Goal: Use online tool/utility: Utilize a website feature to perform a specific function

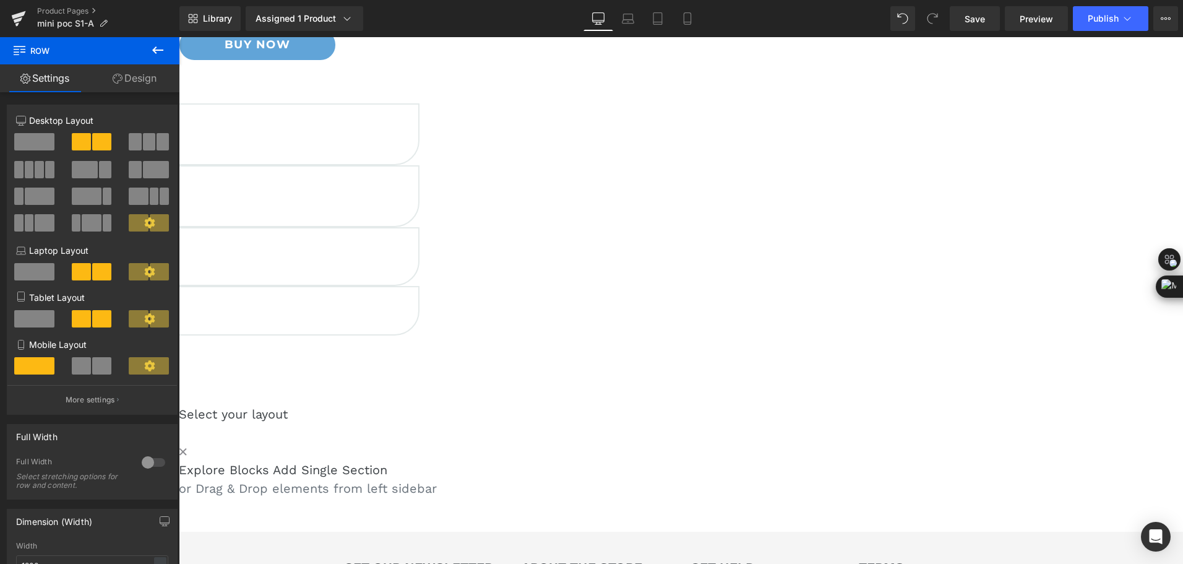
scroll to position [319, 0]
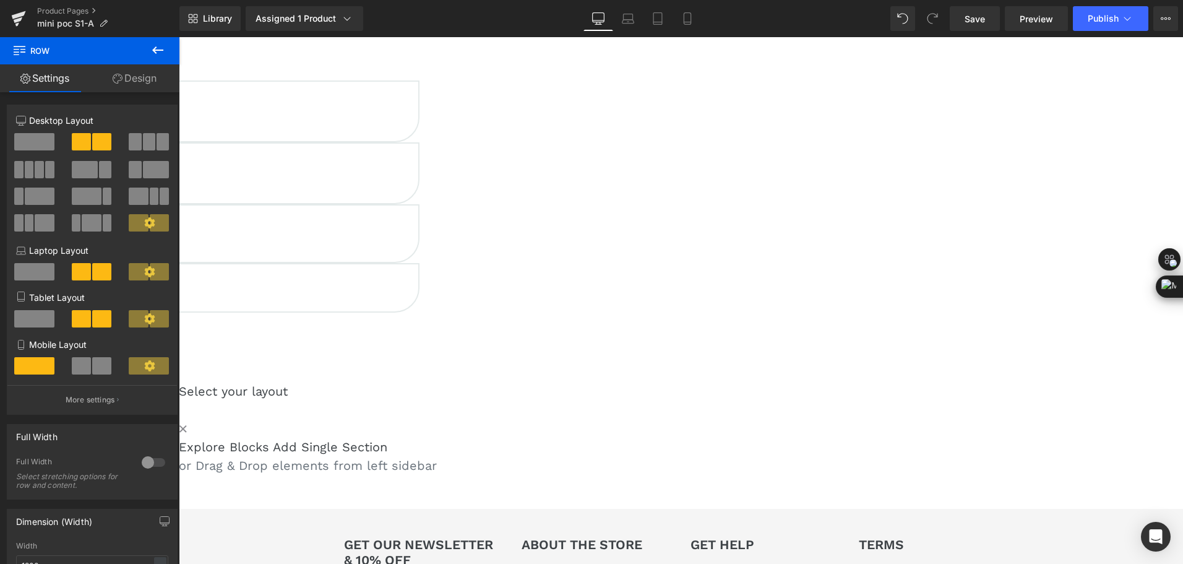
click at [179, 37] on span "Row" at bounding box center [179, 37] width 0 height 0
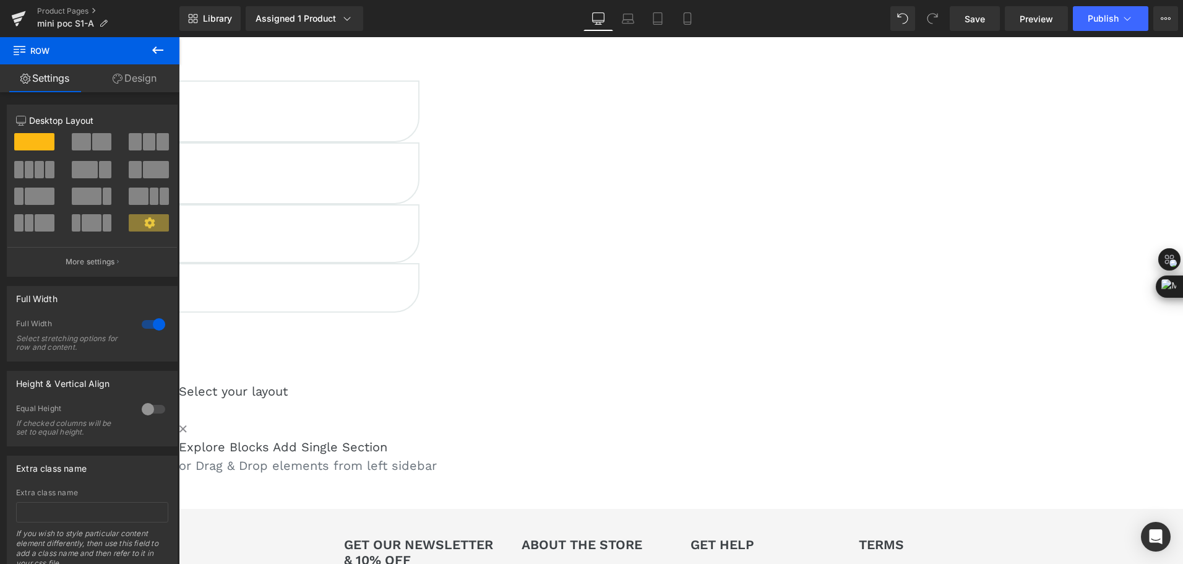
click at [168, 56] on button at bounding box center [157, 50] width 43 height 27
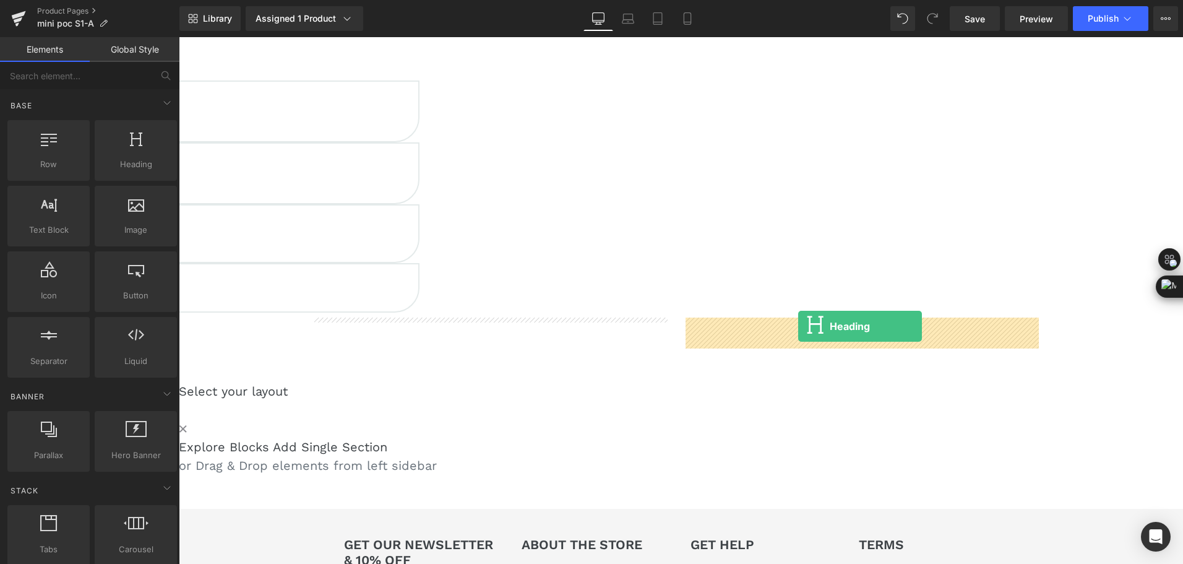
drag, startPoint x: 319, startPoint y: 200, endPoint x: 798, endPoint y: 326, distance: 495.1
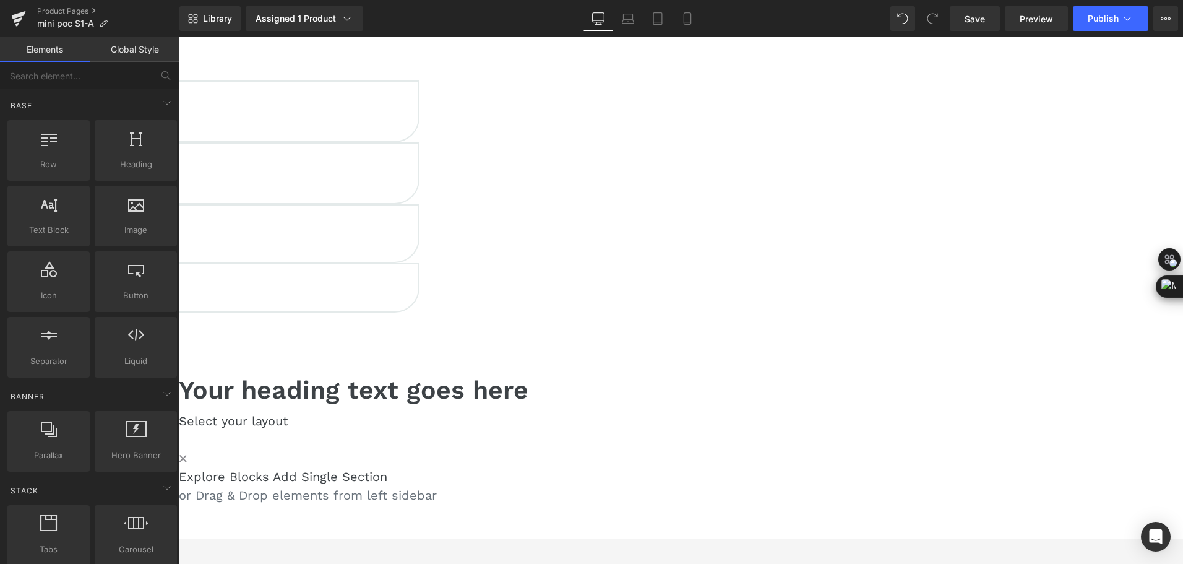
click at [768, 375] on h1 "Your heading text goes here" at bounding box center [550, 390] width 742 height 30
click at [740, 375] on h1 "Your heading text goes here" at bounding box center [550, 390] width 742 height 30
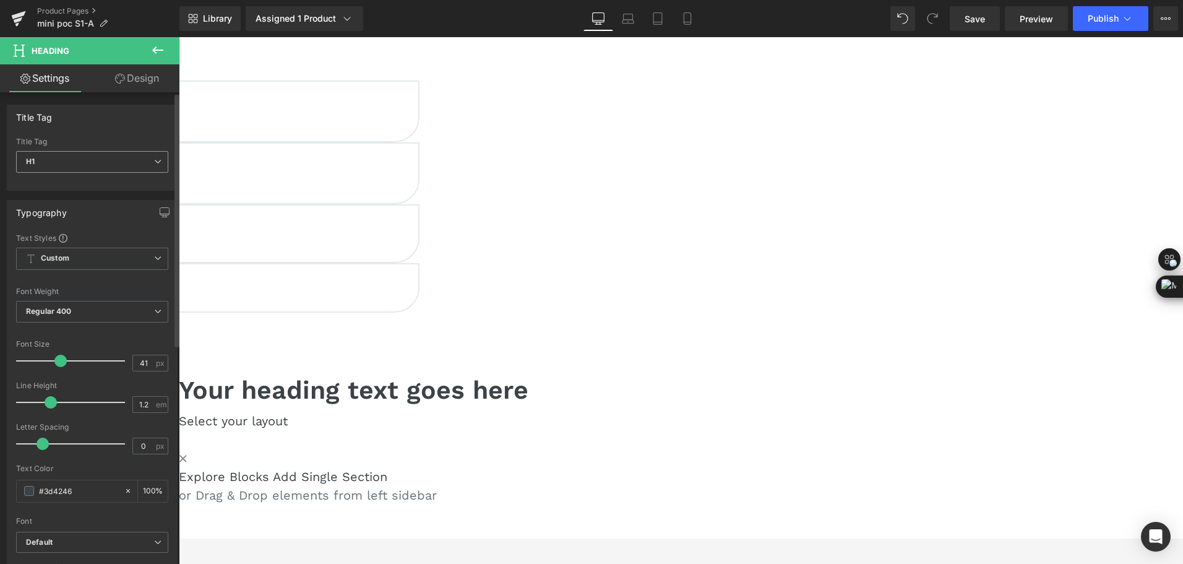
click at [77, 168] on span "H1" at bounding box center [92, 162] width 152 height 22
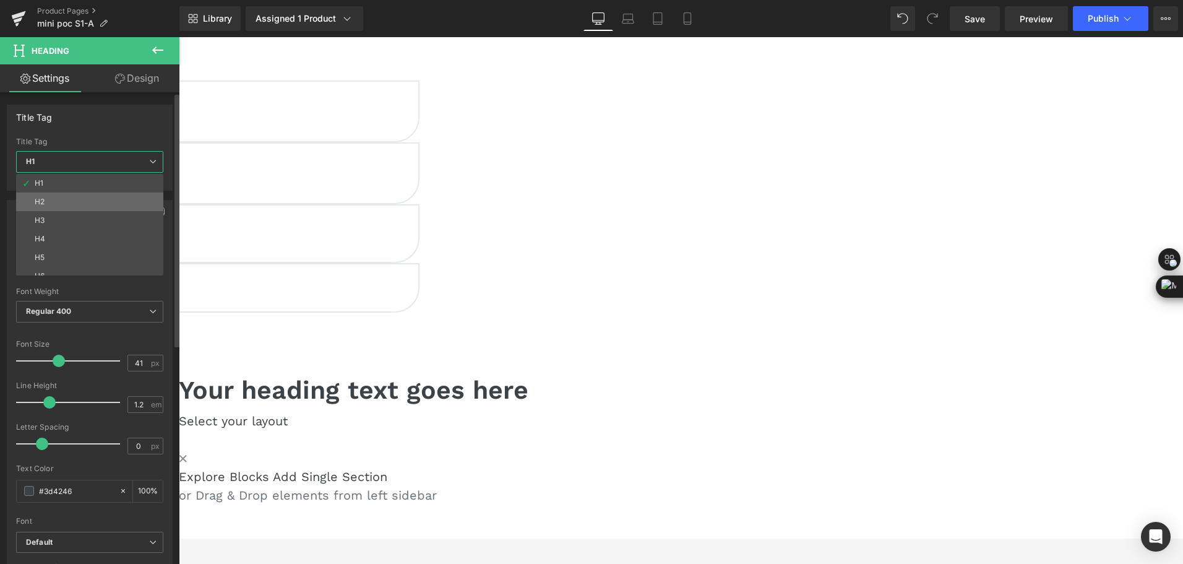
click at [74, 200] on li "H2" at bounding box center [92, 201] width 153 height 19
type input "24"
type input "2.4"
type input "100"
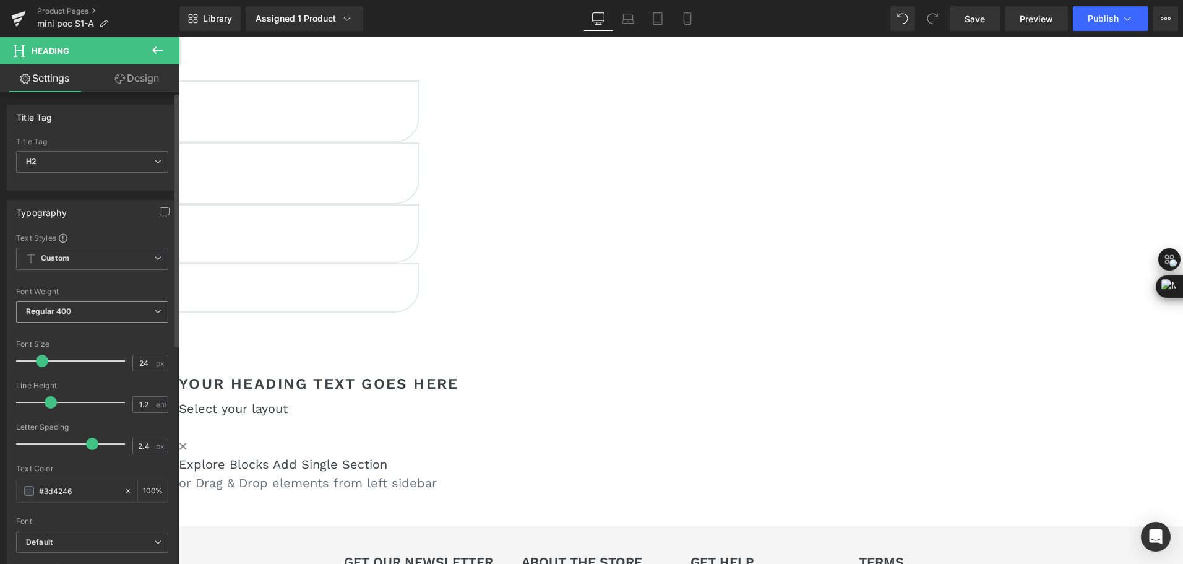
click at [130, 301] on span "Regular 400" at bounding box center [92, 312] width 152 height 22
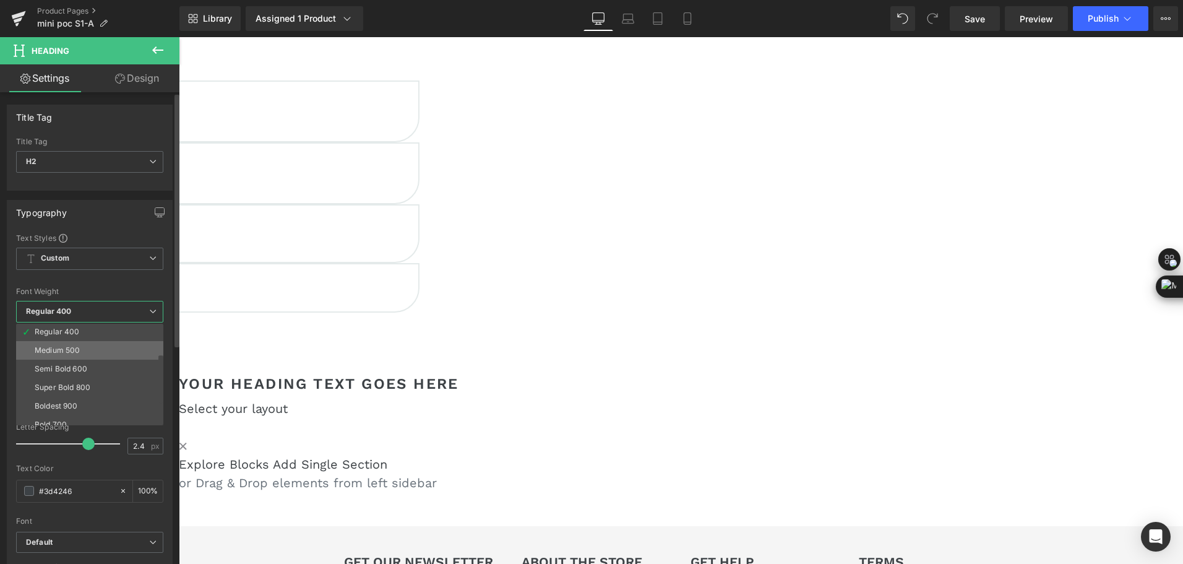
scroll to position [62, 0]
click at [95, 361] on li "Semi Bold 600" at bounding box center [92, 364] width 153 height 19
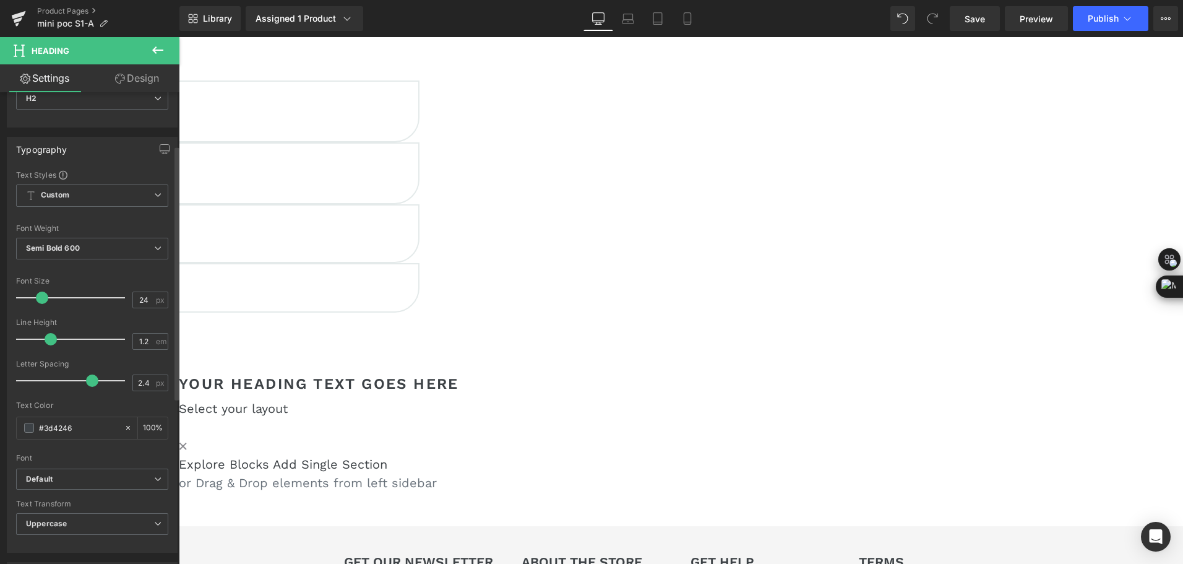
scroll to position [186, 0]
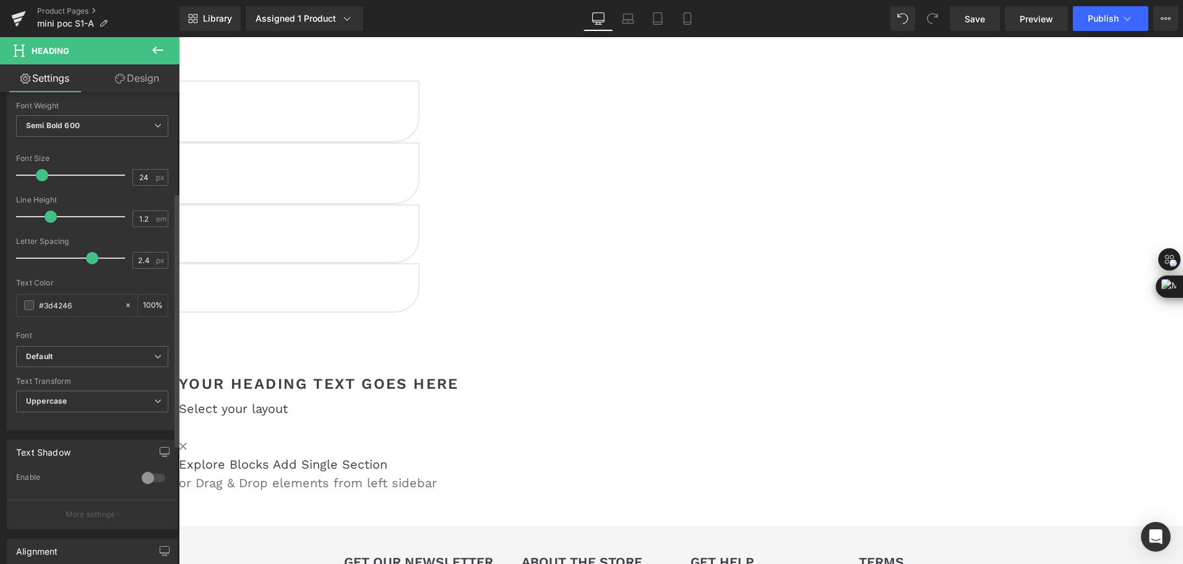
click at [67, 345] on div "Font Default Lato Work Sans [GEOGRAPHIC_DATA] Mulish [PERSON_NAME] Roboto Slab …" at bounding box center [92, 196] width 152 height 299
click at [67, 356] on b "Default" at bounding box center [90, 356] width 128 height 11
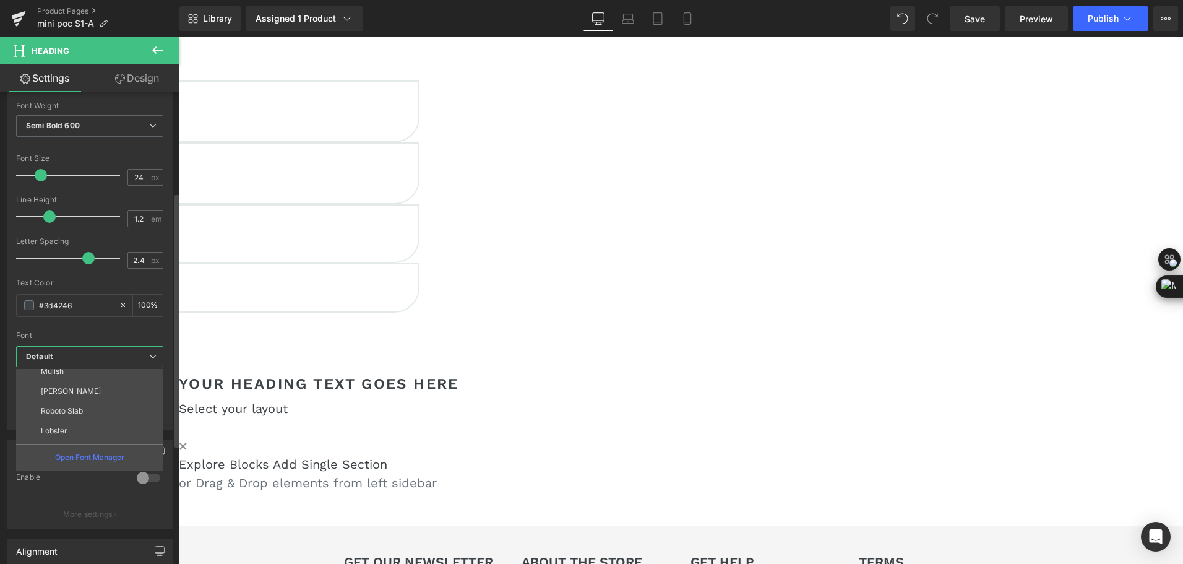
scroll to position [342, 0]
click at [85, 427] on li "Montserrat" at bounding box center [92, 433] width 153 height 20
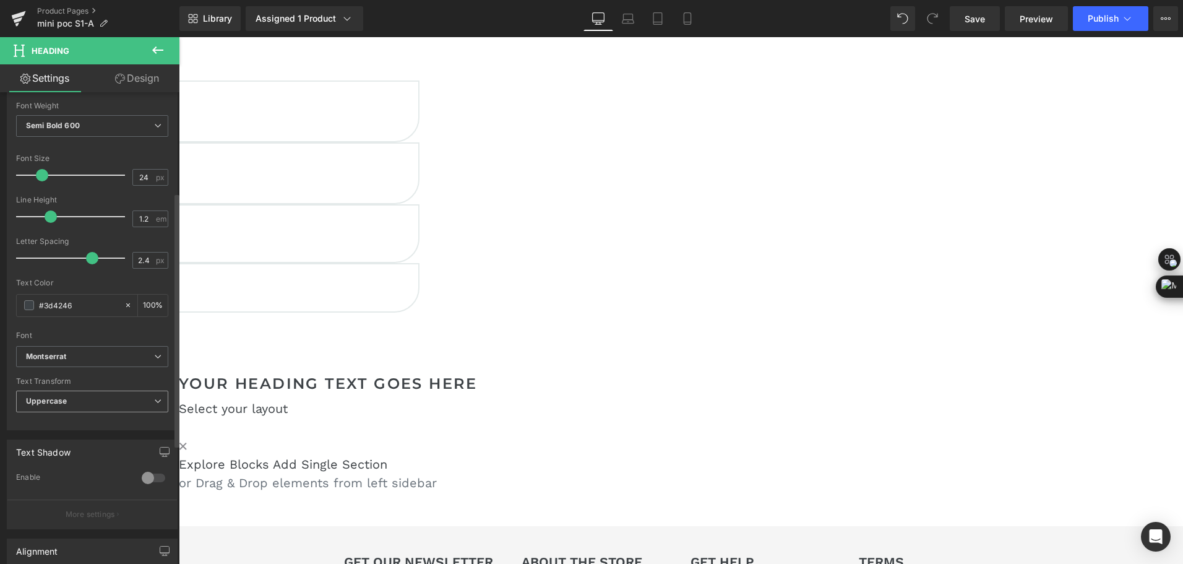
click at [108, 396] on span "Uppercase" at bounding box center [92, 401] width 152 height 22
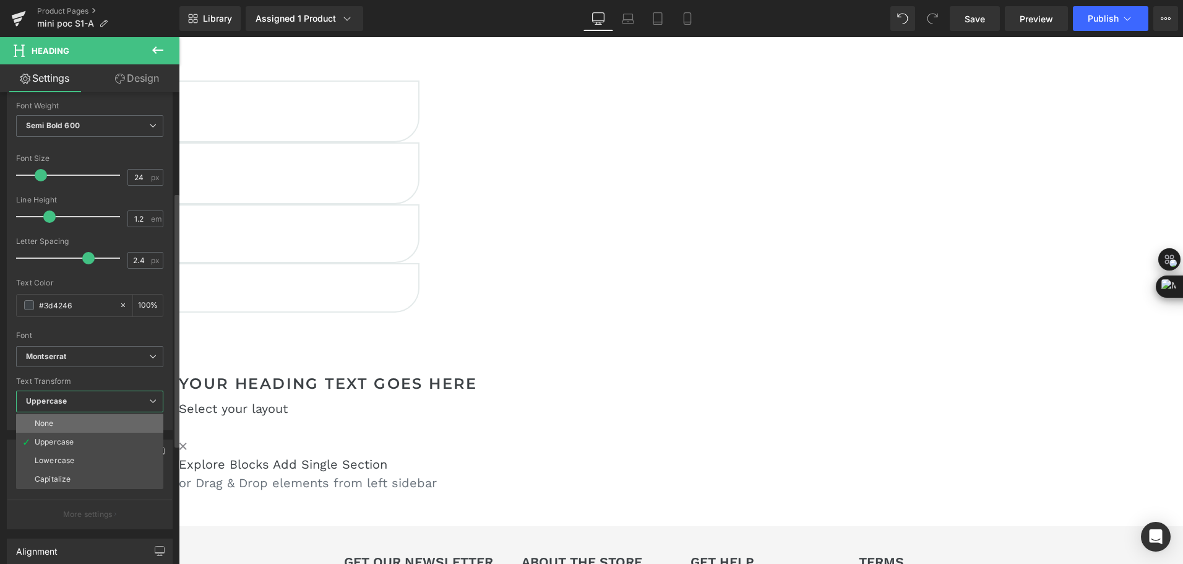
click at [108, 415] on li "None" at bounding box center [89, 423] width 147 height 19
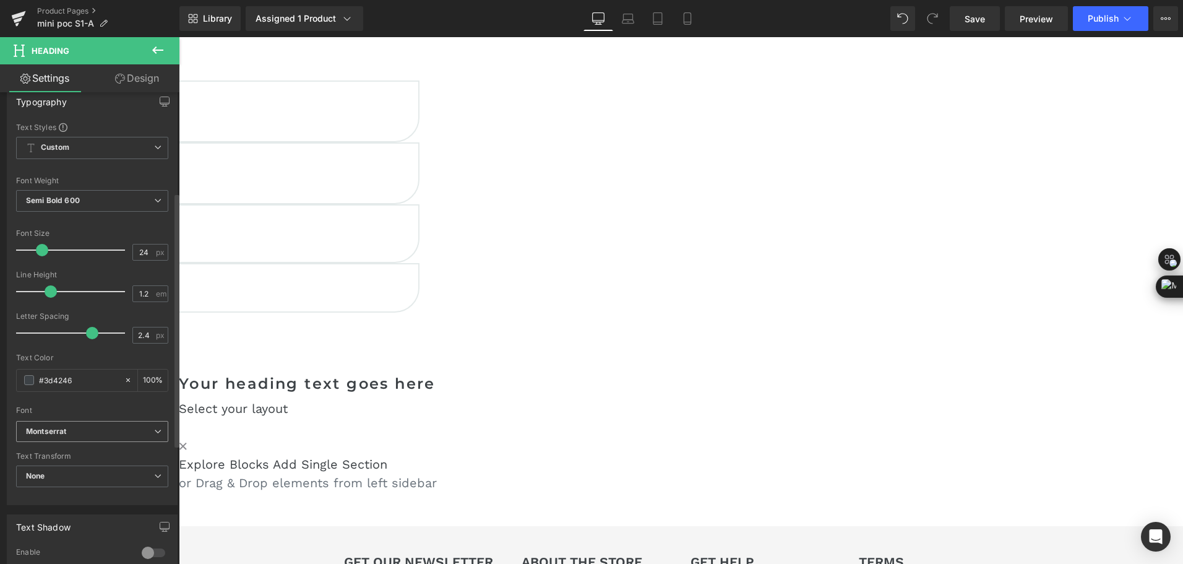
scroll to position [0, 0]
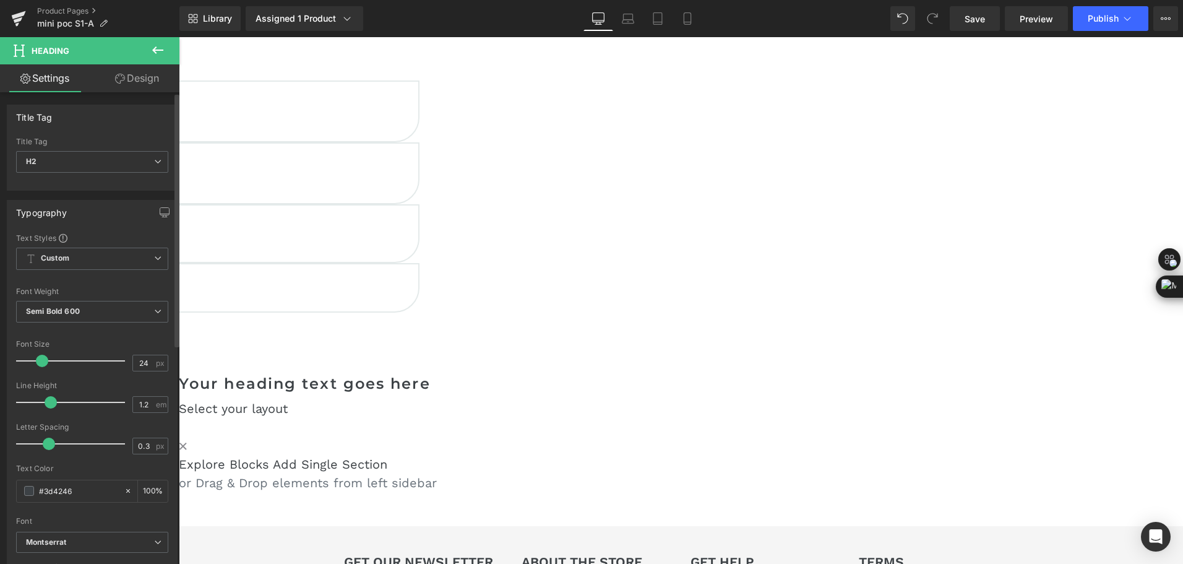
drag, startPoint x: 52, startPoint y: 448, endPoint x: 36, endPoint y: 453, distance: 16.8
click at [36, 453] on div at bounding box center [73, 443] width 103 height 25
type input "0"
drag, startPoint x: 30, startPoint y: 446, endPoint x: 38, endPoint y: 444, distance: 8.3
click at [39, 444] on span at bounding box center [45, 443] width 12 height 12
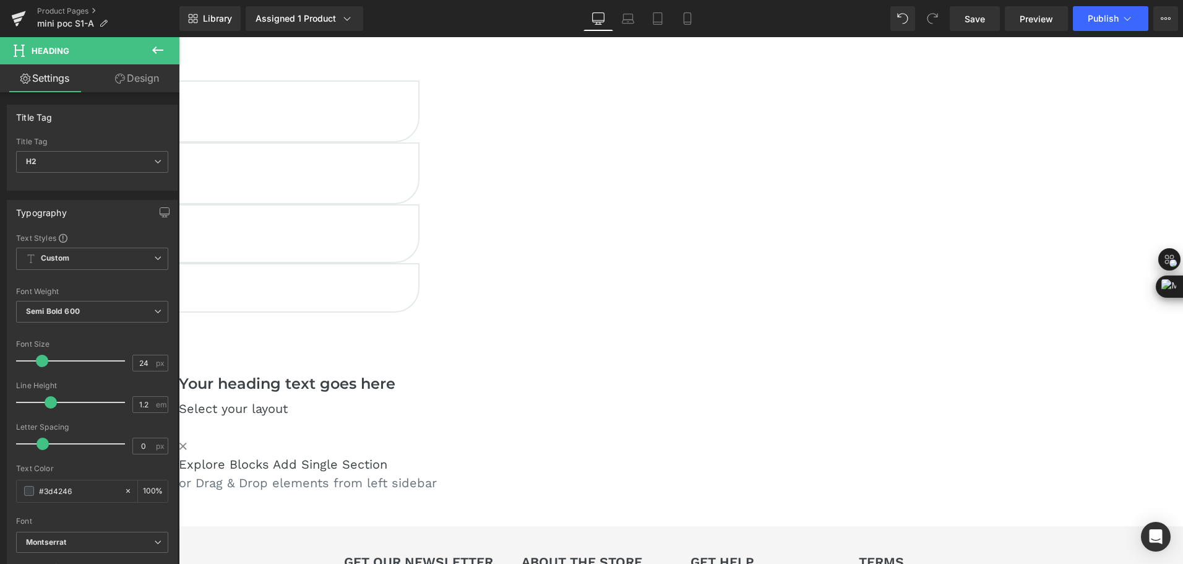
click at [745, 375] on h2 "Your heading text goes here" at bounding box center [550, 384] width 742 height 18
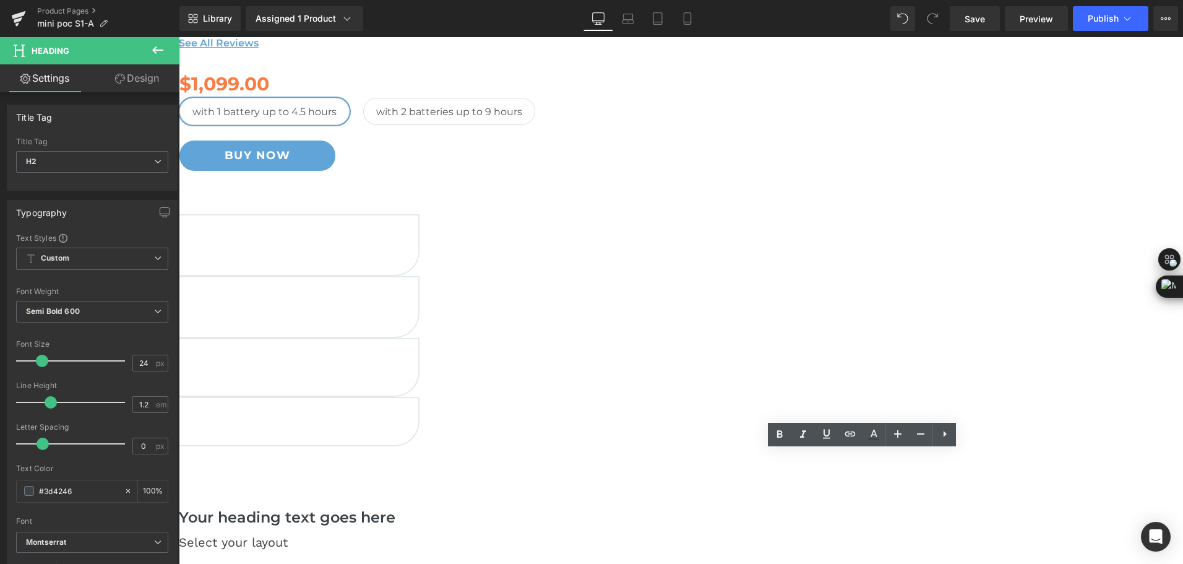
scroll to position [495, 0]
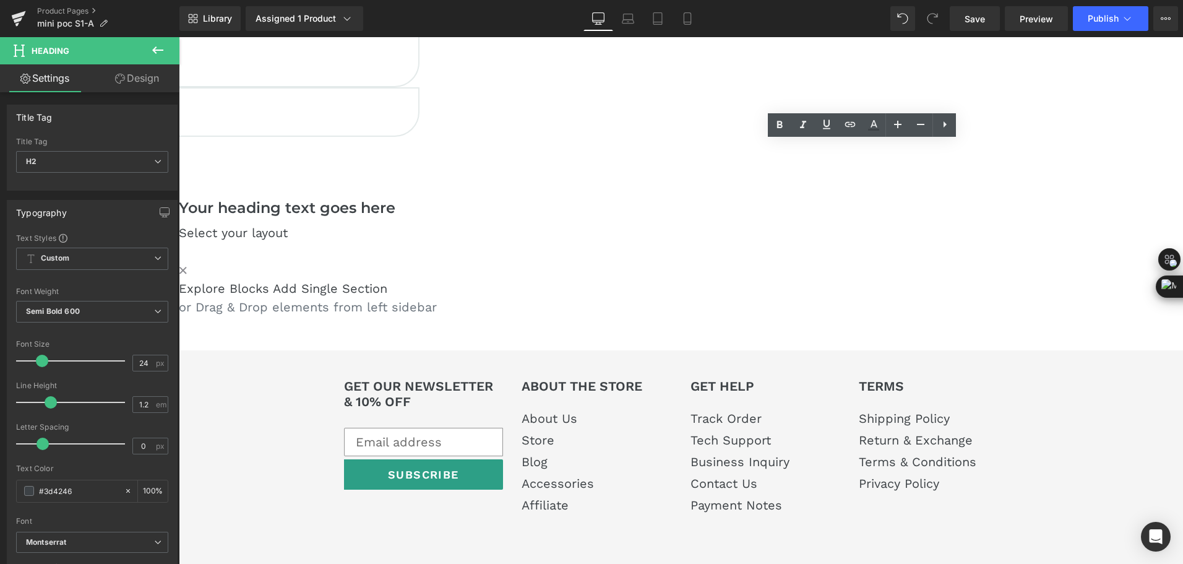
click at [969, 31] on div "Library Assigned 1 Product Product Preview Mini Portable O2 Concentrator Manage…" at bounding box center [680, 18] width 1003 height 37
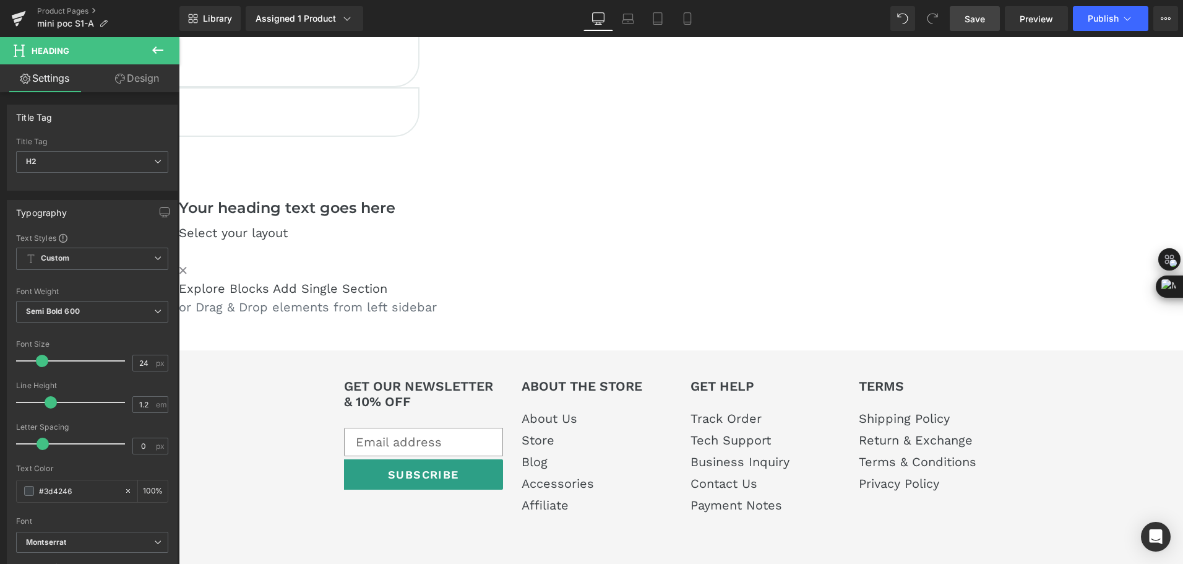
click at [972, 22] on span "Save" at bounding box center [975, 18] width 20 height 13
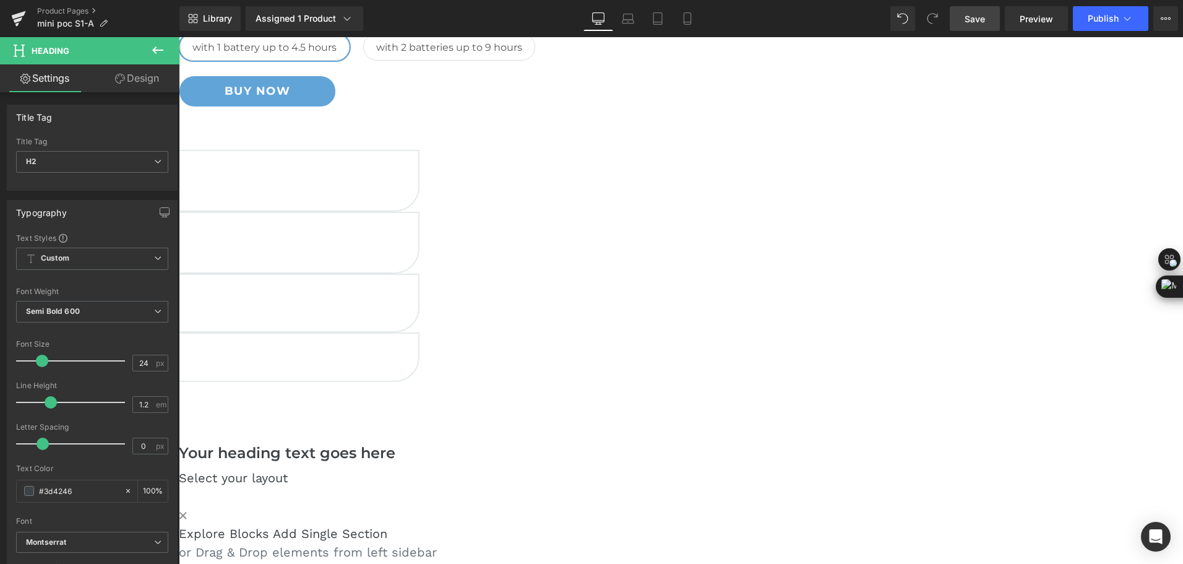
scroll to position [186, 0]
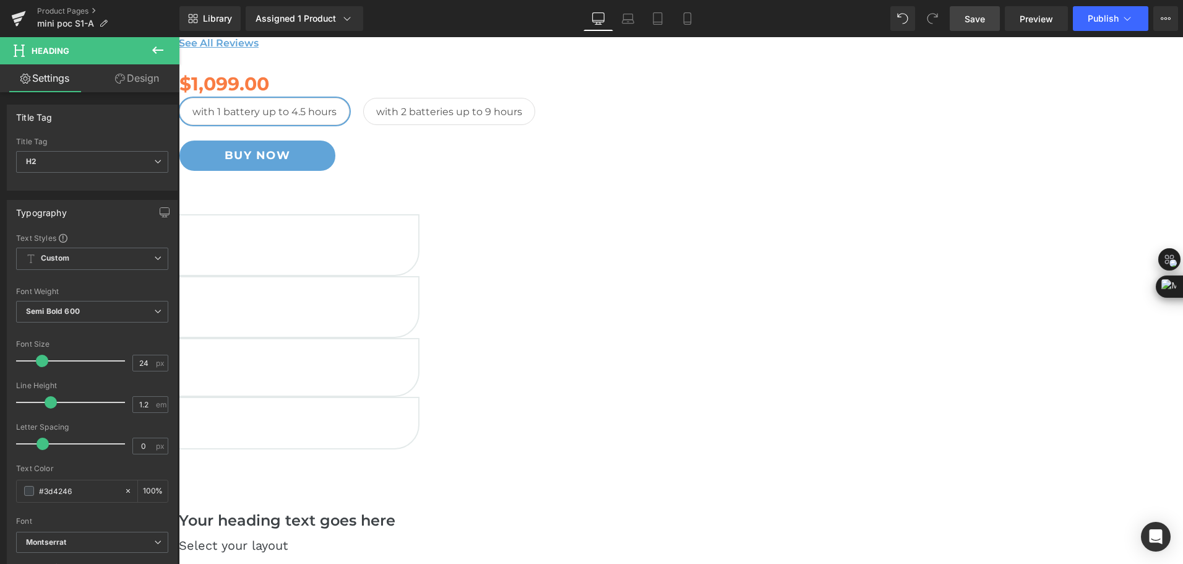
click at [179, 37] on icon at bounding box center [179, 37] width 0 height 0
click at [418, 421] on p "Up to 9 hours with 2 Batteries" at bounding box center [48, 428] width 740 height 15
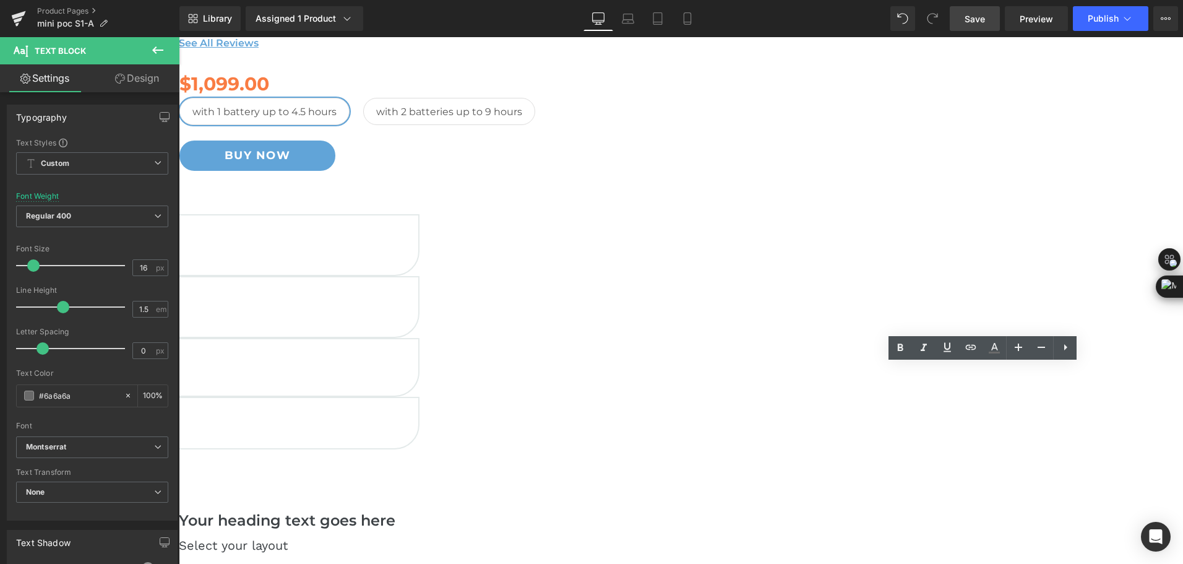
drag, startPoint x: 1003, startPoint y: 372, endPoint x: 982, endPoint y: 374, distance: 21.1
click at [418, 421] on p "Up to 9 hours with 2 Batteries" at bounding box center [48, 428] width 740 height 15
click at [418, 421] on p "Up to 9 hr with 2 Batteries" at bounding box center [48, 428] width 740 height 15
click at [179, 37] on link at bounding box center [179, 37] width 0 height 0
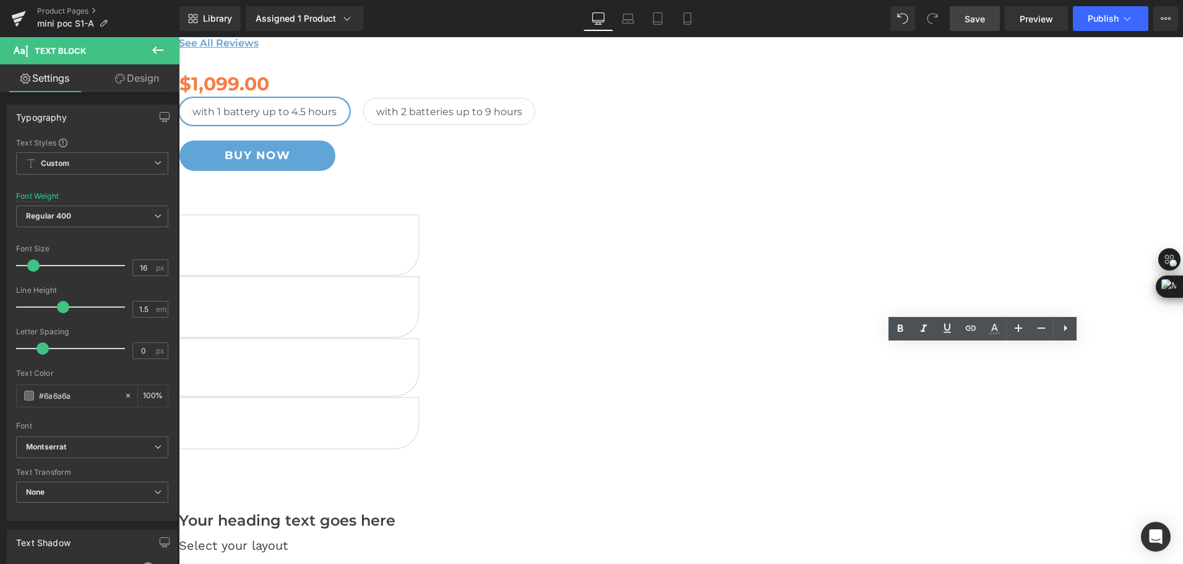
click at [418, 398] on h5 "6600 mAh" at bounding box center [48, 406] width 740 height 17
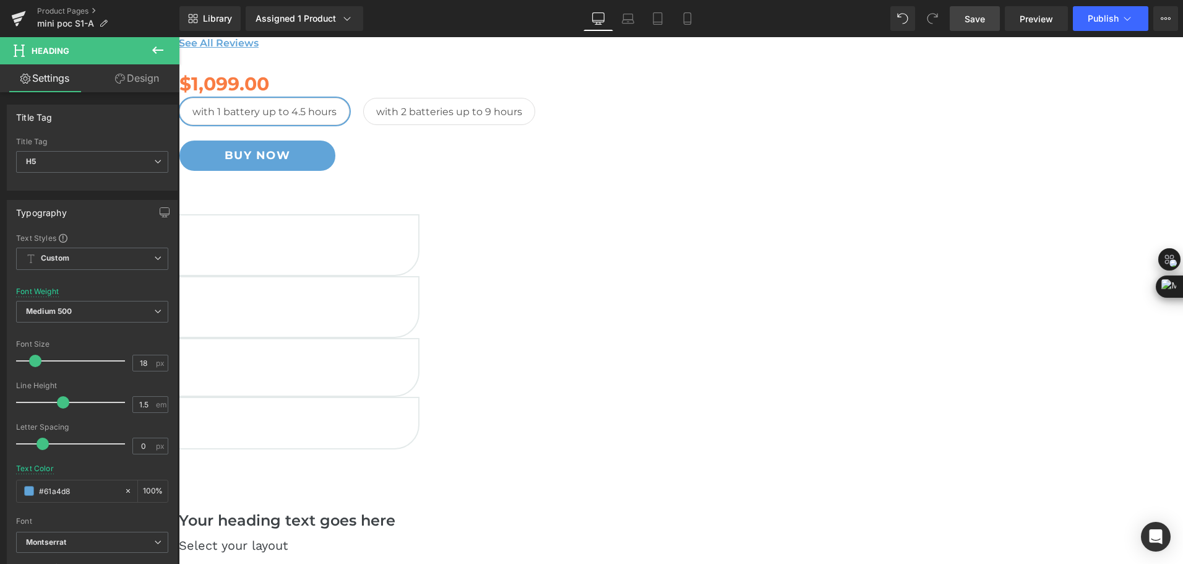
click at [681, 368] on div "1.8kg / 4lbs Heading Compact & Portable Text Block Row 6000m Altitude Heading S…" at bounding box center [179, 337] width 1004 height 247
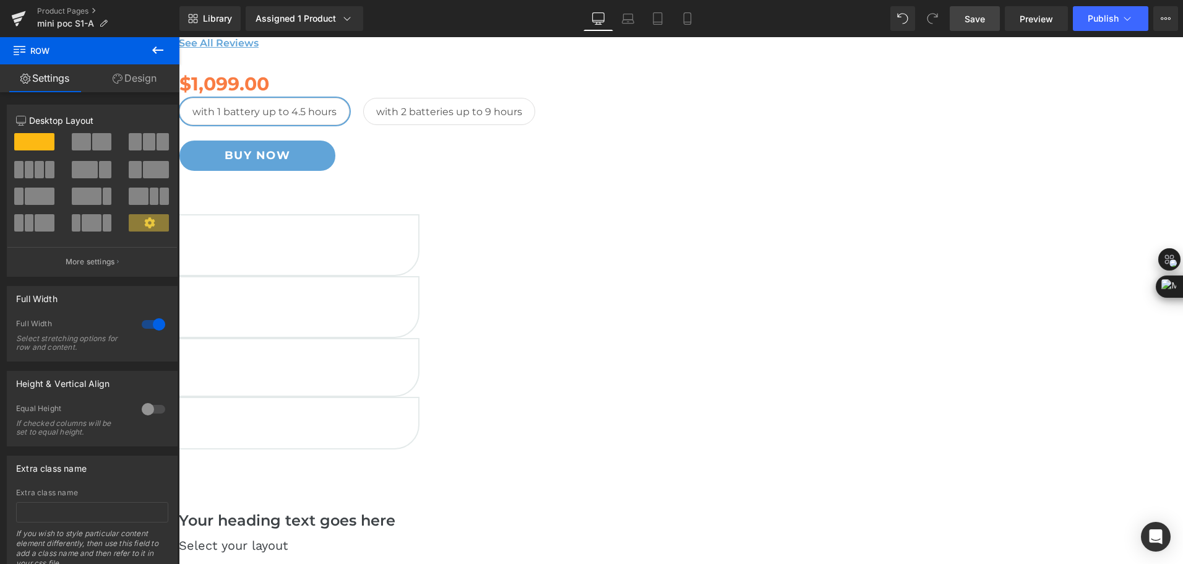
click at [985, 18] on span "Save" at bounding box center [975, 18] width 20 height 13
click at [179, 37] on link at bounding box center [179, 37] width 0 height 0
click at [409, 256] on p "Compact & Portable" at bounding box center [48, 248] width 740 height 15
click at [408, 256] on p "Compact & Portable" at bounding box center [48, 248] width 740 height 15
click at [391, 256] on p "Compact & Portable" at bounding box center [48, 248] width 740 height 15
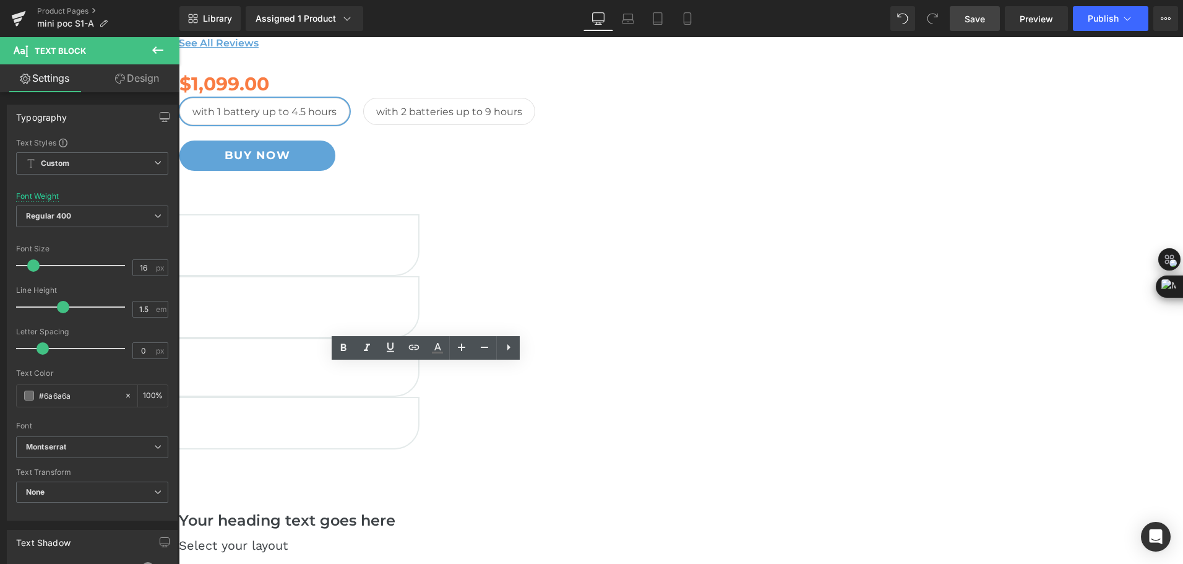
drag, startPoint x: 382, startPoint y: 373, endPoint x: 423, endPoint y: 370, distance: 40.9
click at [418, 256] on p "Compact & Portable" at bounding box center [48, 248] width 740 height 15
